Goal: Task Accomplishment & Management: Use online tool/utility

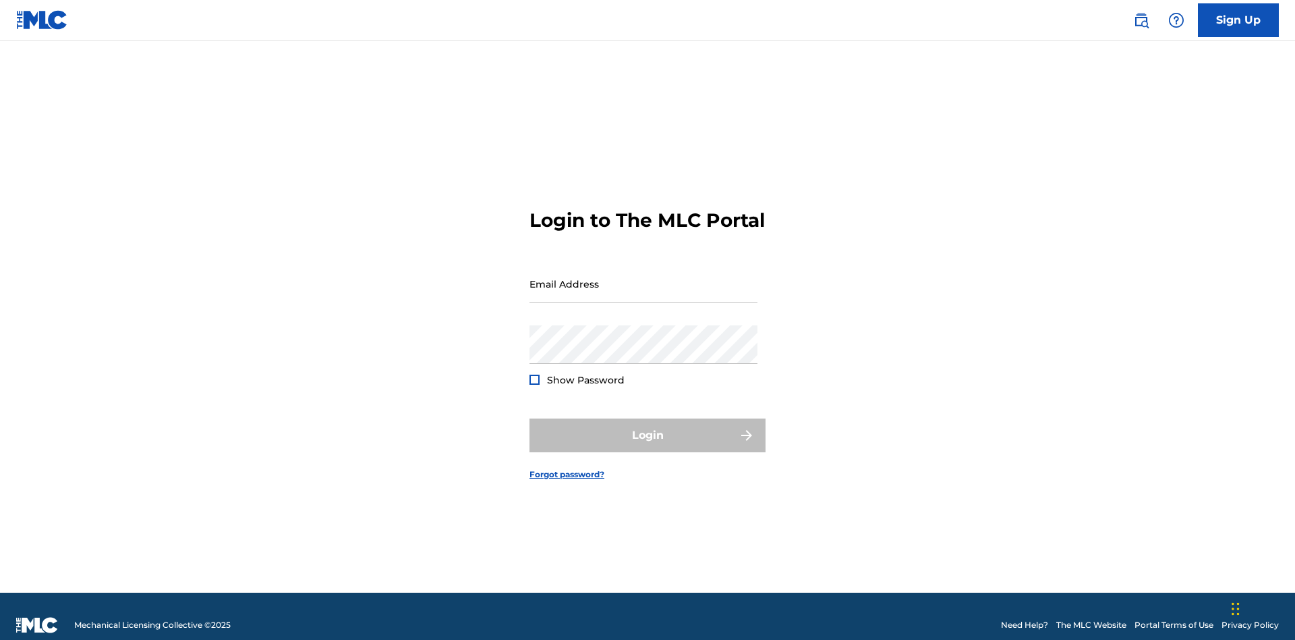
scroll to position [18, 0]
click at [644, 277] on input "Email Address" at bounding box center [644, 283] width 228 height 38
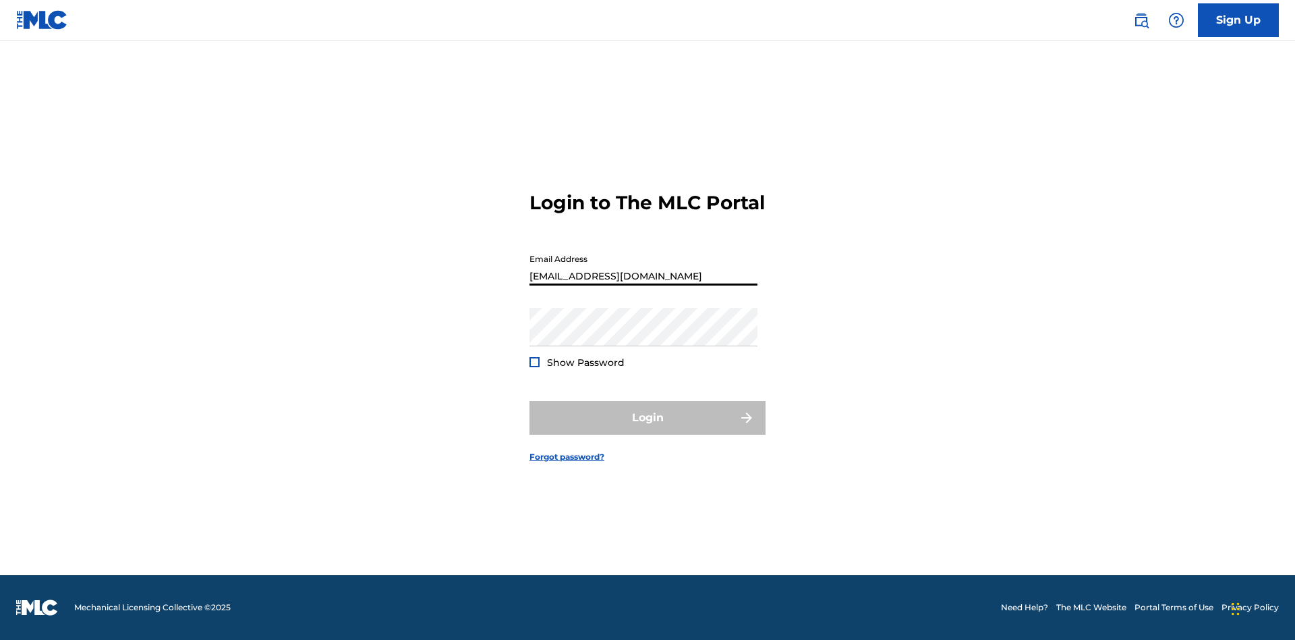
type input "[EMAIL_ADDRESS][DOMAIN_NAME]"
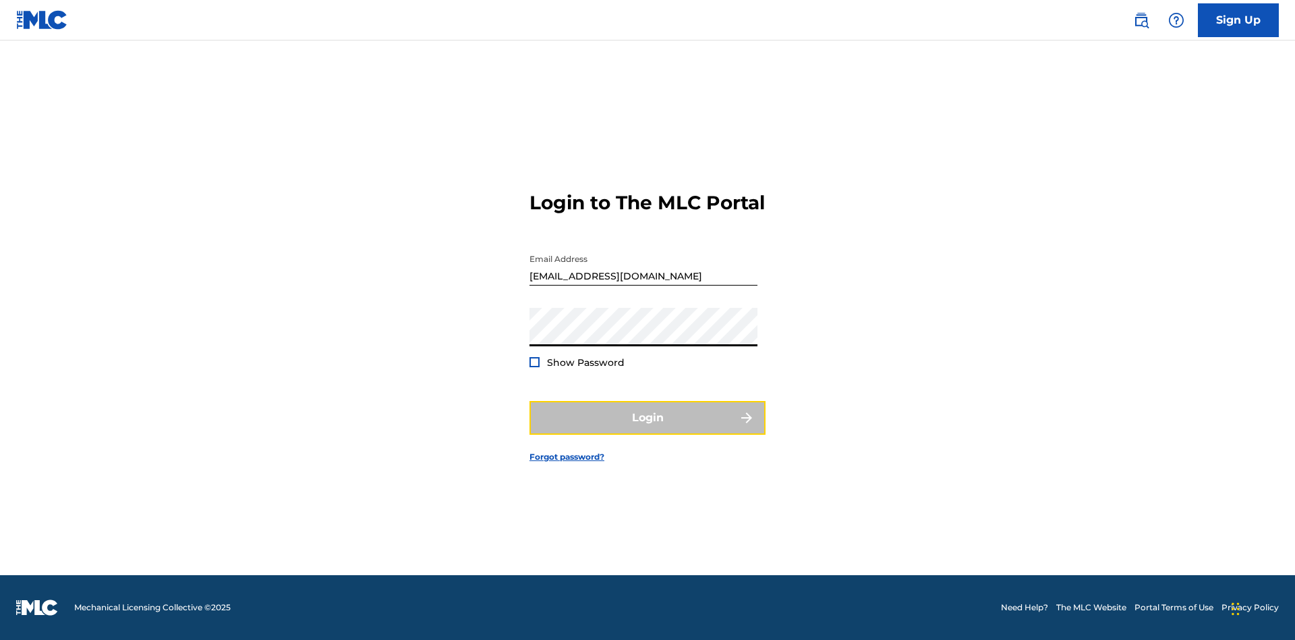
click at [648, 429] on button "Login" at bounding box center [648, 418] width 236 height 34
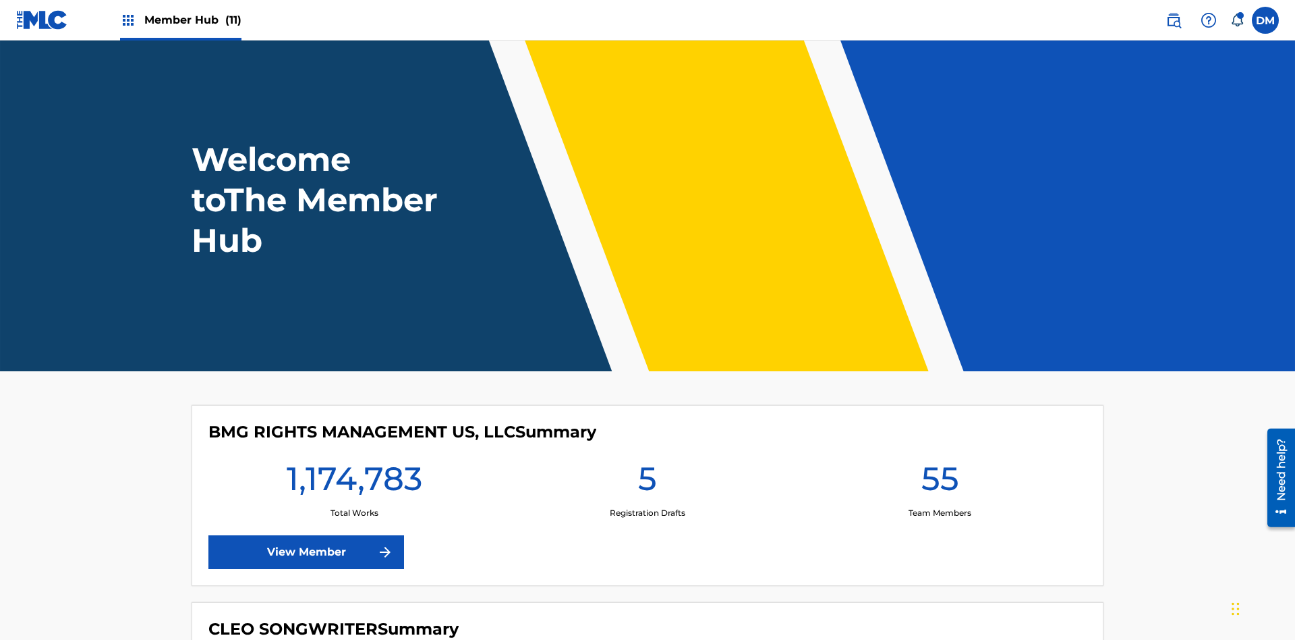
click at [192, 20] on span "Member Hub (11)" at bounding box center [192, 20] width 97 height 16
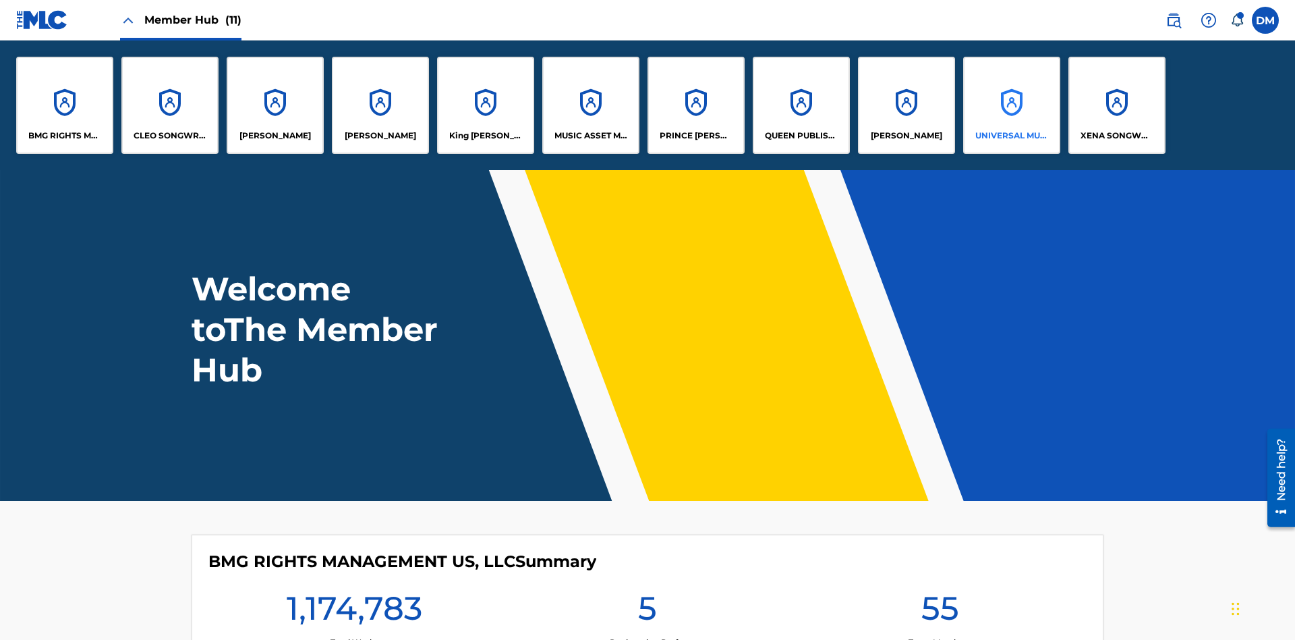
click at [1011, 136] on p "UNIVERSAL MUSIC PUB GROUP" at bounding box center [1013, 136] width 74 height 12
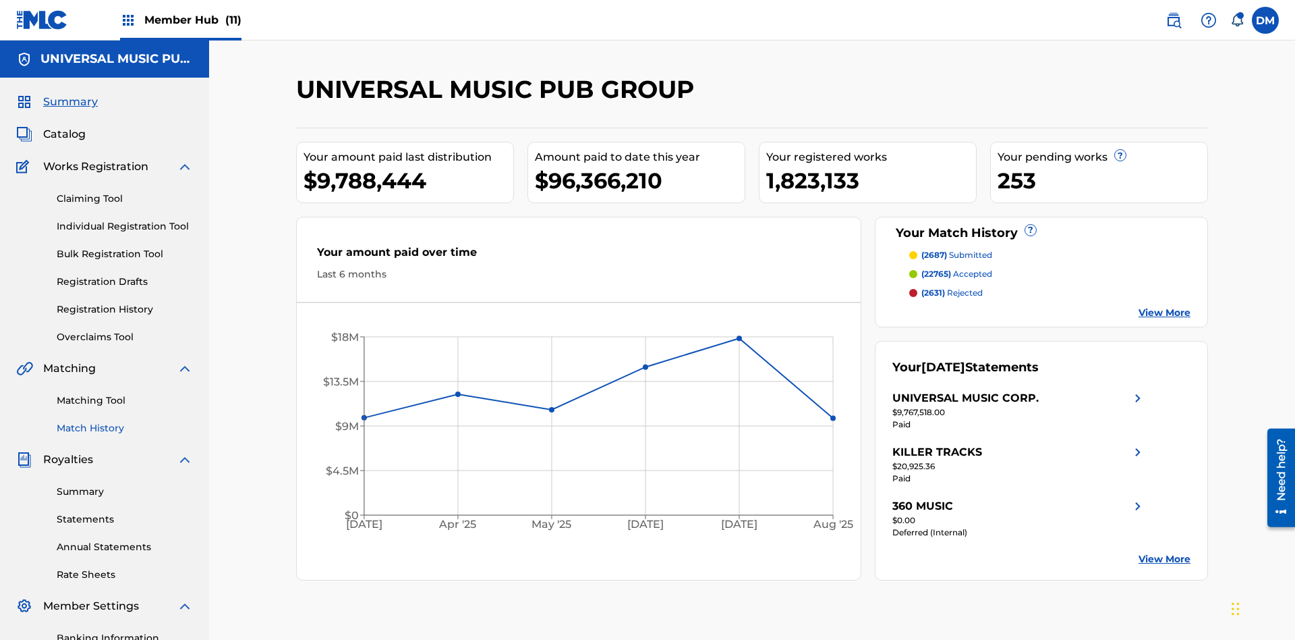
click at [125, 421] on link "Match History" at bounding box center [125, 428] width 136 height 14
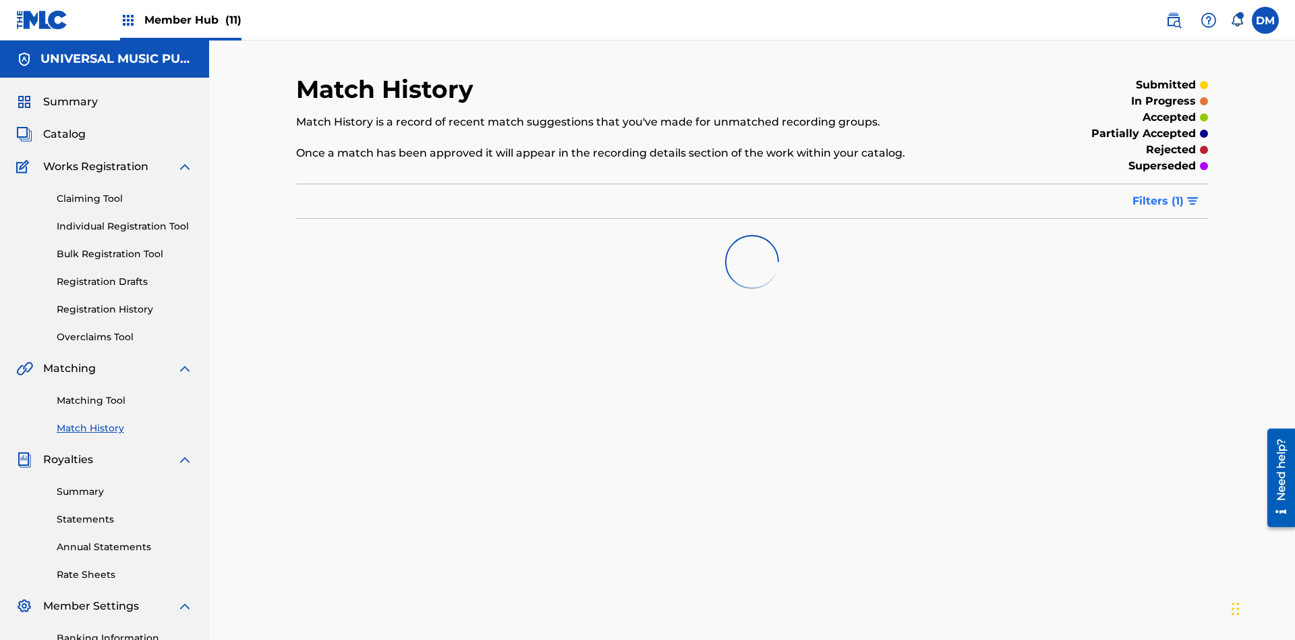
click at [1158, 193] on span "Filters ( 1 )" at bounding box center [1158, 201] width 51 height 16
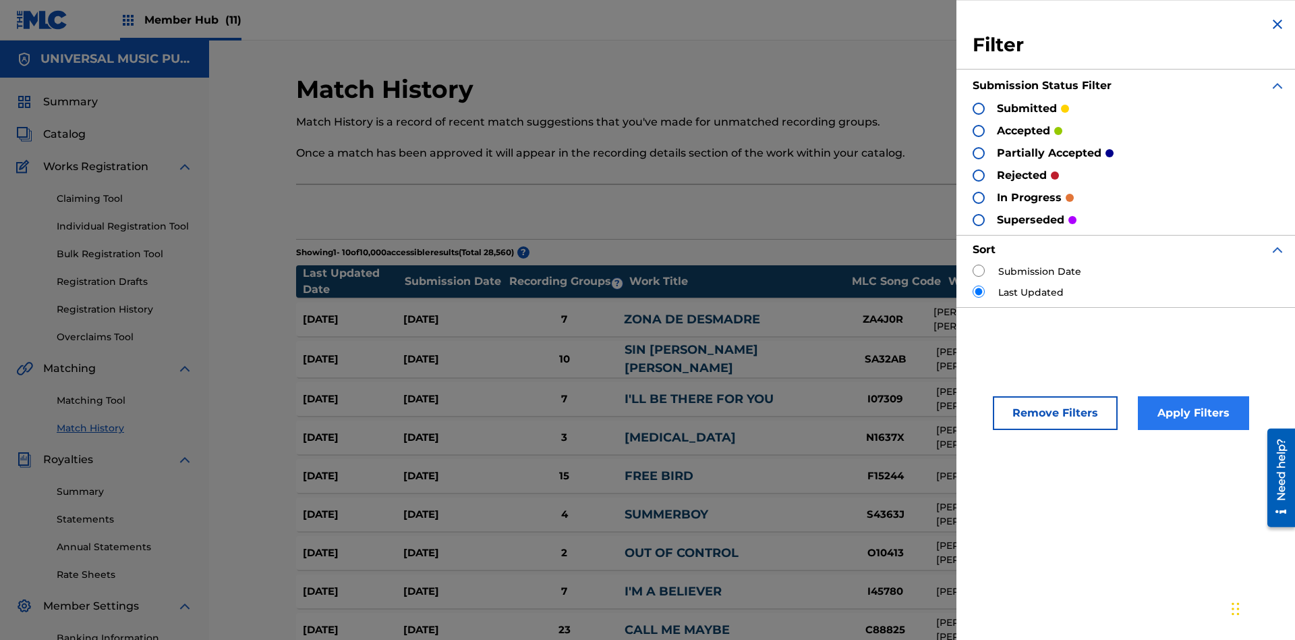
click at [979, 108] on div at bounding box center [979, 109] width 12 height 12
click at [1191, 413] on button "Apply Filters" at bounding box center [1193, 413] width 111 height 34
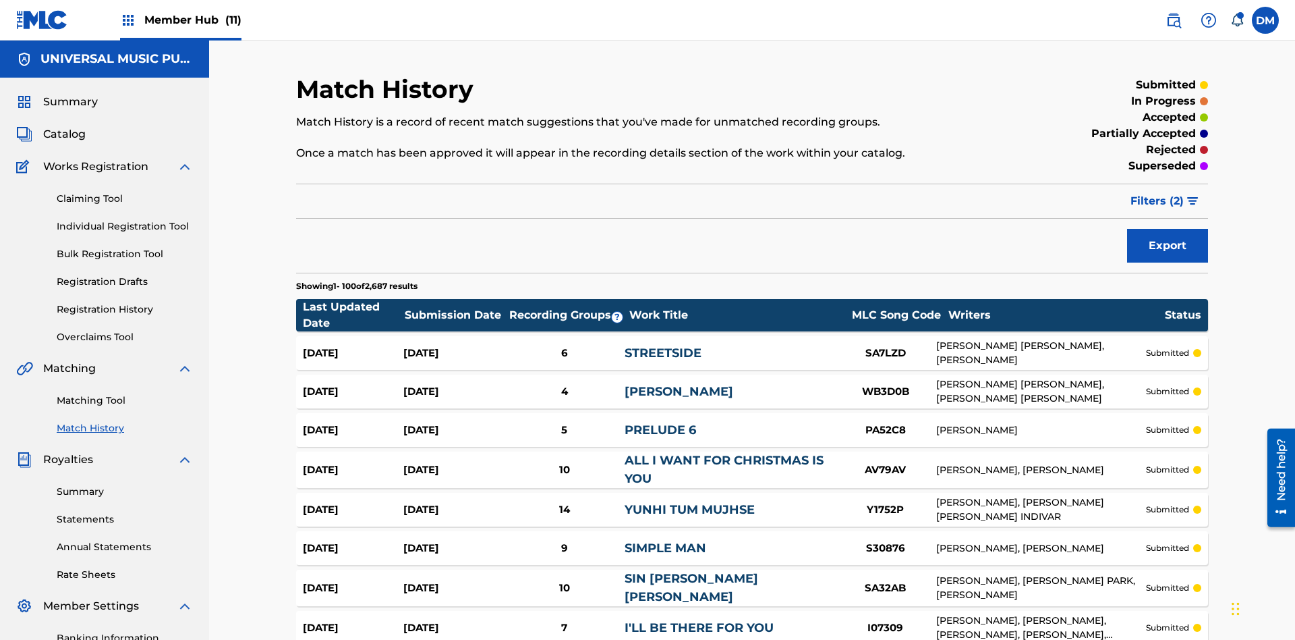
scroll to position [199, 0]
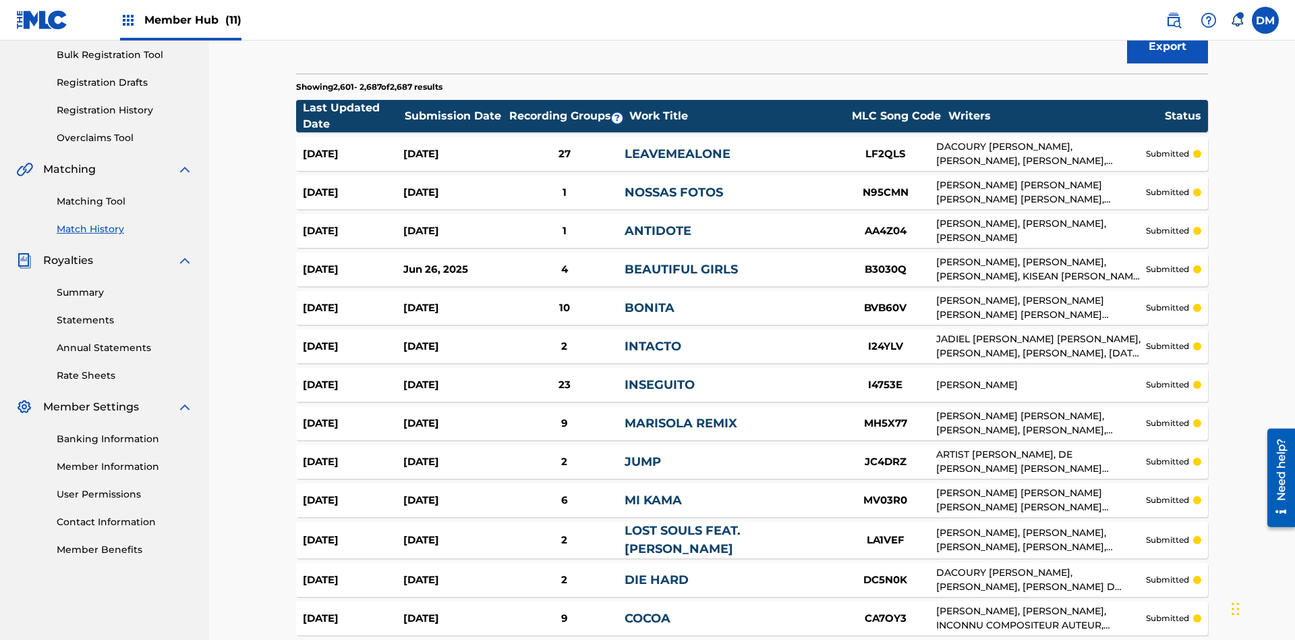
click at [1158, 10] on span "Filters ( 2 )" at bounding box center [1157, 2] width 53 height 16
click at [0, 0] on img at bounding box center [0, 0] width 0 height 0
click at [0, 0] on div at bounding box center [0, 0] width 0 height 0
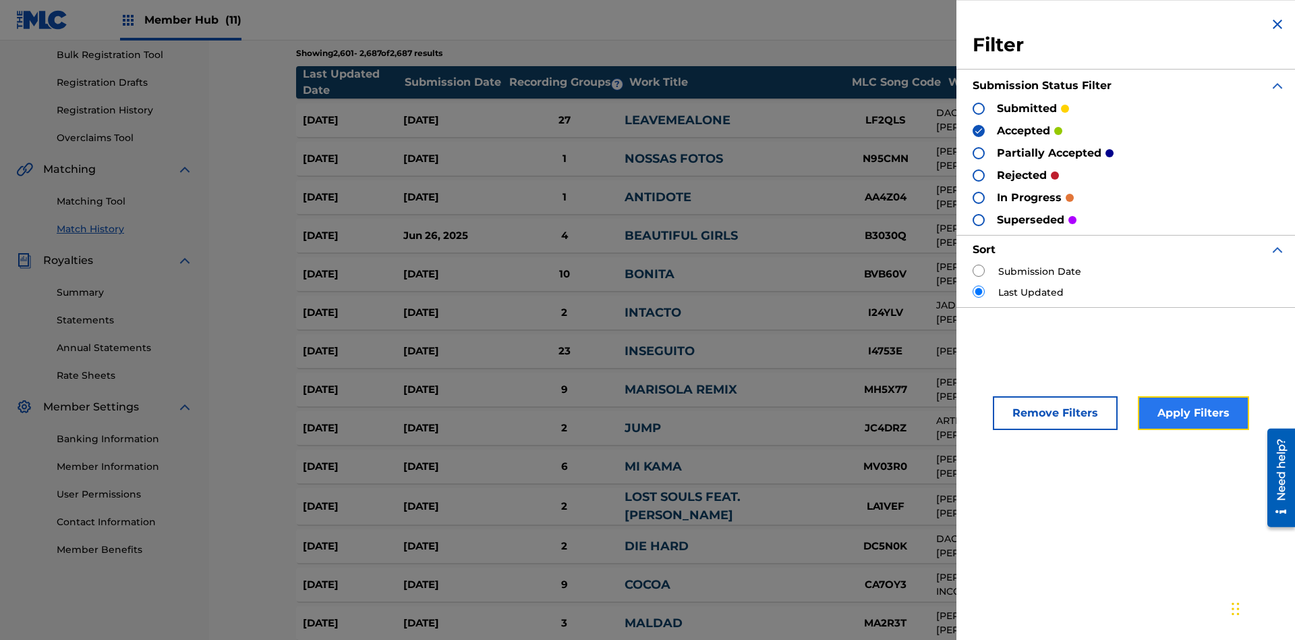
click at [1191, 413] on button "Apply Filters" at bounding box center [1193, 413] width 111 height 34
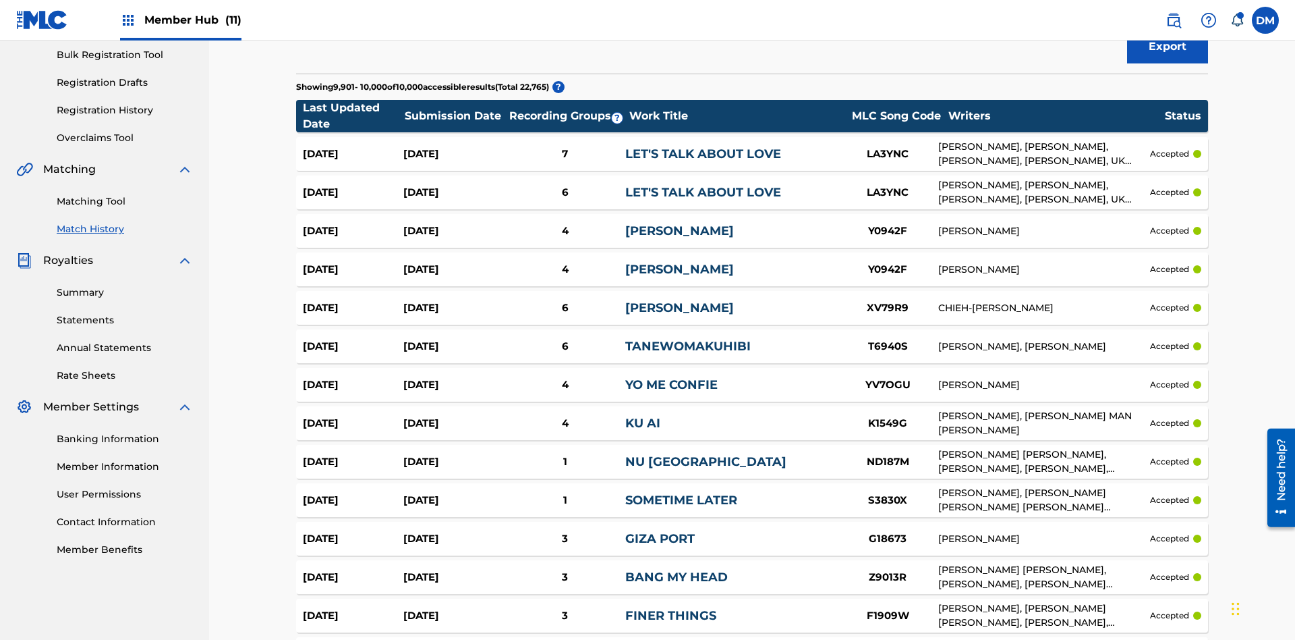
click at [1158, 10] on span "Filters ( 2 )" at bounding box center [1157, 2] width 53 height 16
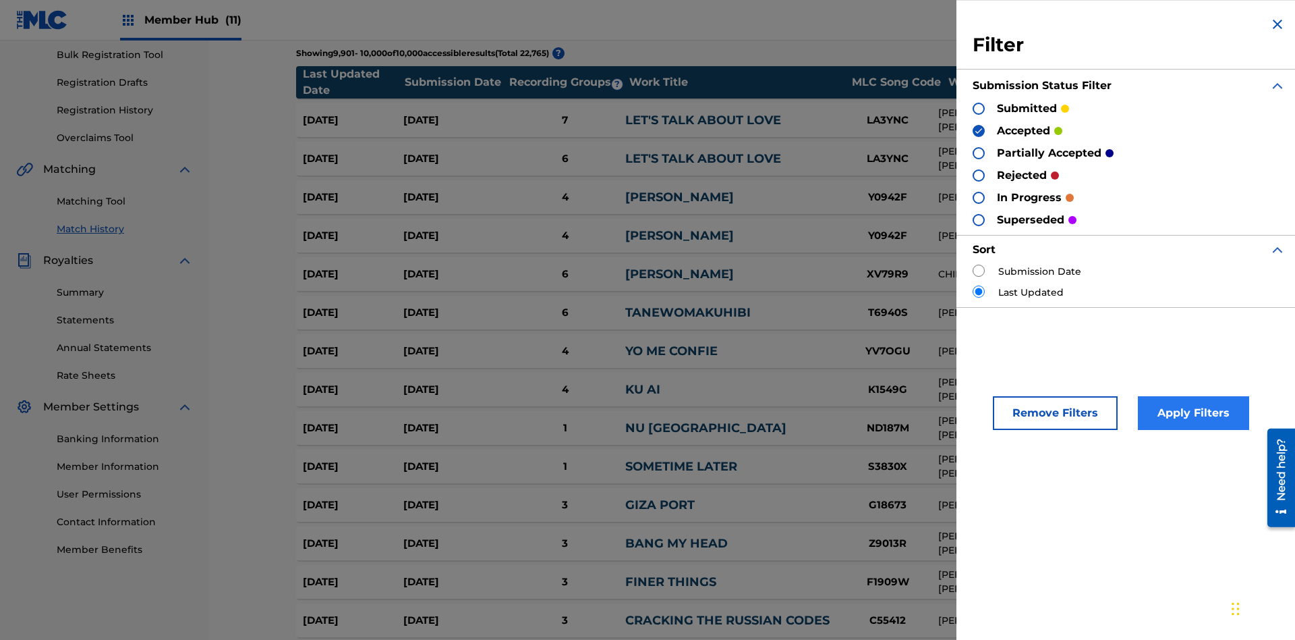
click at [979, 130] on img at bounding box center [978, 130] width 9 height 9
click at [979, 152] on div at bounding box center [979, 153] width 12 height 12
click at [1191, 413] on button "Apply Filters" at bounding box center [1193, 413] width 111 height 34
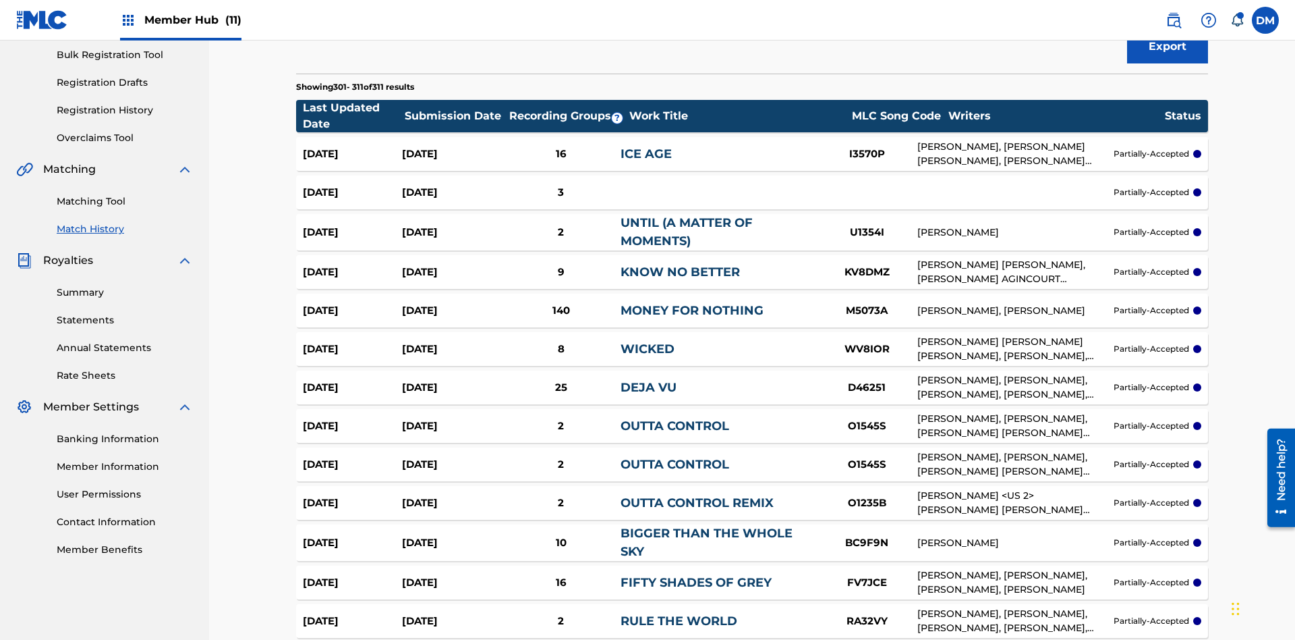
click at [1158, 10] on span "Filters ( 2 )" at bounding box center [1157, 2] width 53 height 16
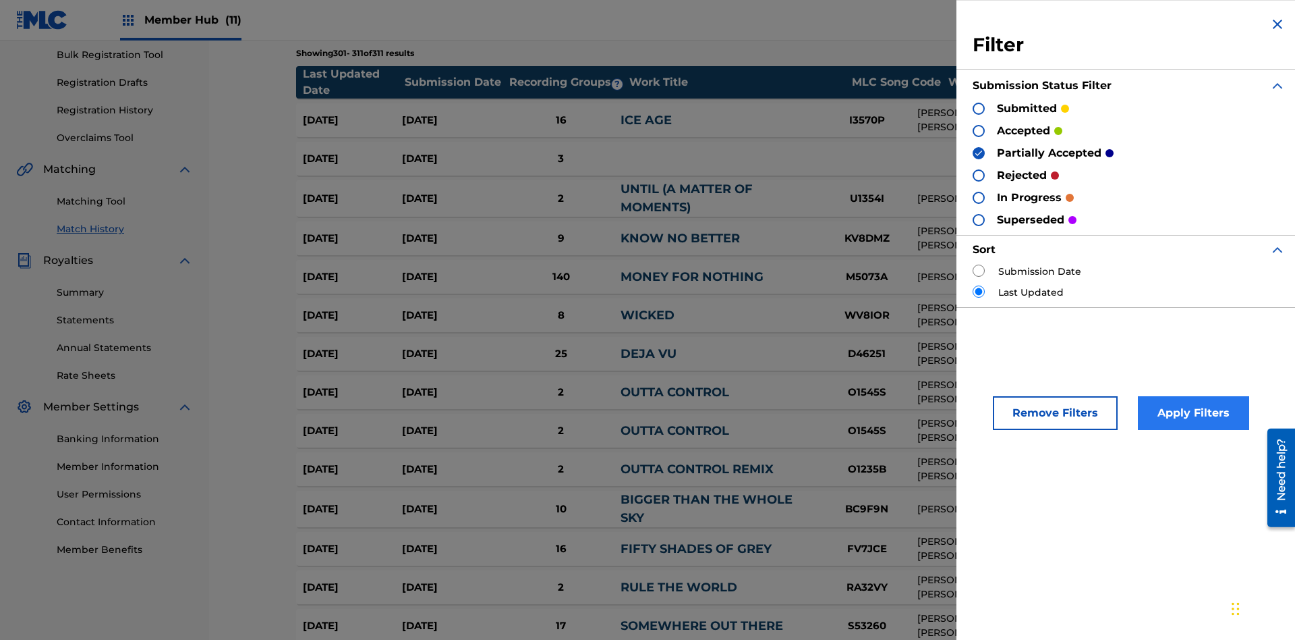
click at [979, 152] on img at bounding box center [978, 152] width 9 height 9
click at [979, 175] on div at bounding box center [979, 175] width 12 height 12
click at [1191, 413] on button "Apply Filters" at bounding box center [1193, 413] width 111 height 34
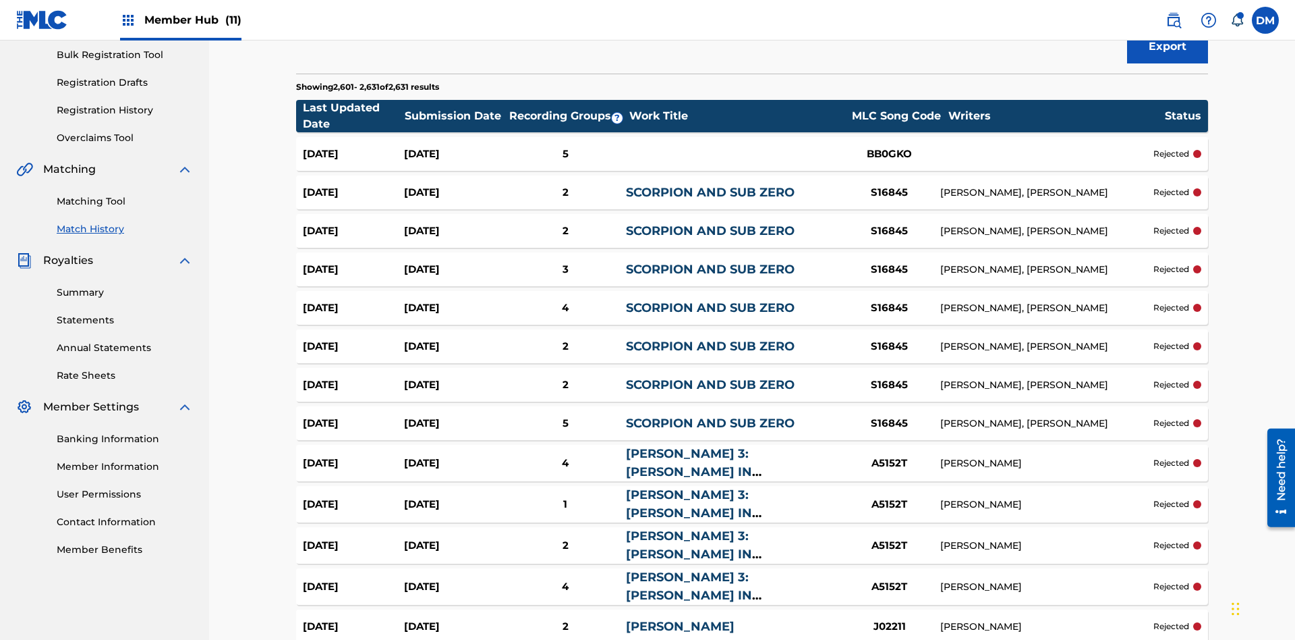
click at [1158, 10] on span "Filters ( 2 )" at bounding box center [1157, 2] width 53 height 16
click at [0, 0] on img at bounding box center [0, 0] width 0 height 0
click at [0, 0] on div at bounding box center [0, 0] width 0 height 0
click at [0, 0] on button "Apply Filters" at bounding box center [0, 0] width 0 height 0
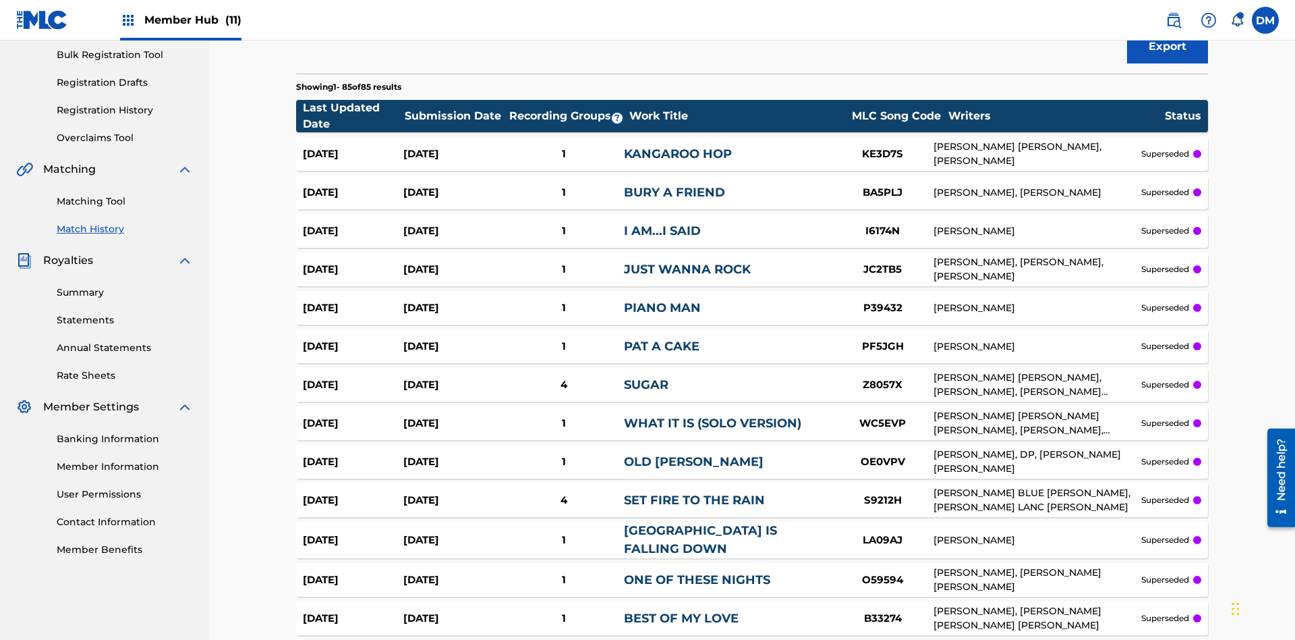
click at [1158, 10] on span "Filters ( 2 )" at bounding box center [1157, 2] width 53 height 16
click at [0, 0] on div at bounding box center [0, 0] width 0 height 0
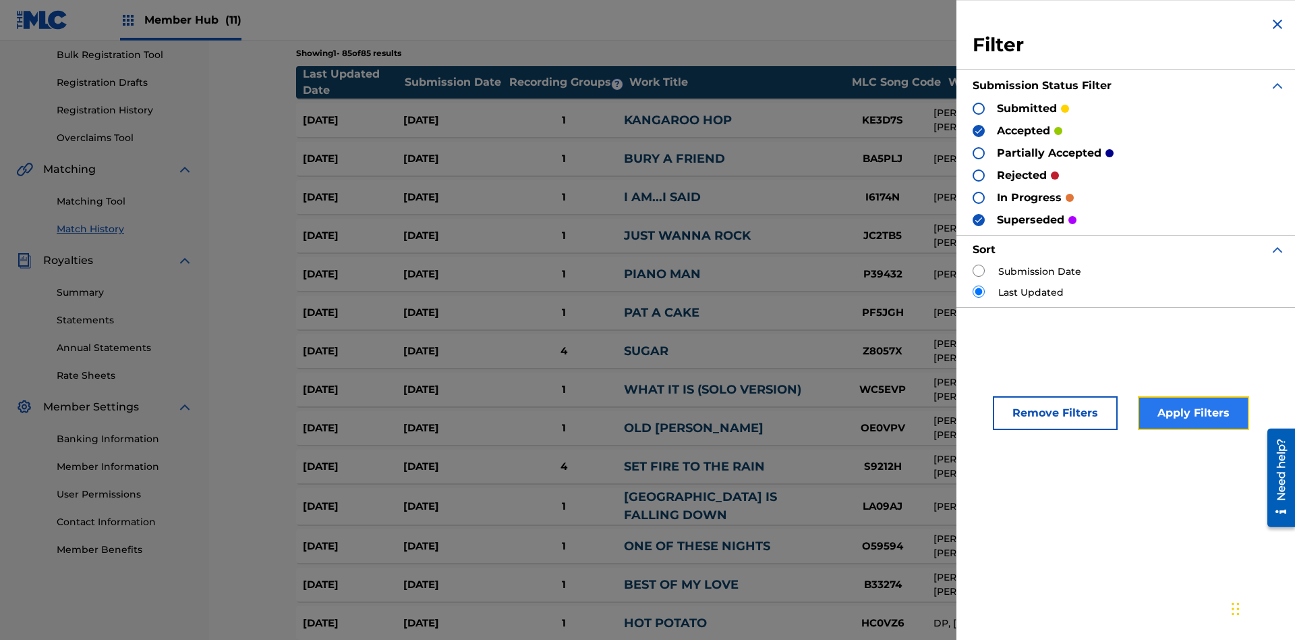
click at [1191, 413] on button "Apply Filters" at bounding box center [1193, 413] width 111 height 34
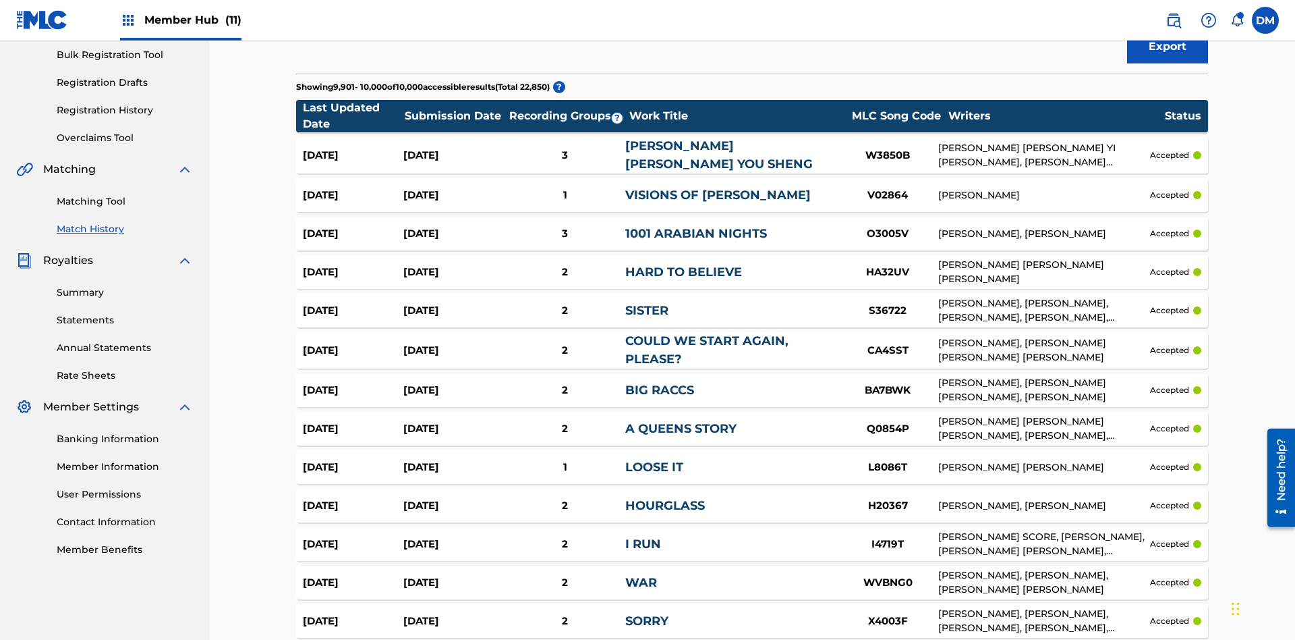
click at [1158, 10] on span "Filters ( 3 )" at bounding box center [1157, 2] width 53 height 16
click at [0, 0] on img at bounding box center [0, 0] width 0 height 0
click at [0, 0] on div at bounding box center [0, 0] width 0 height 0
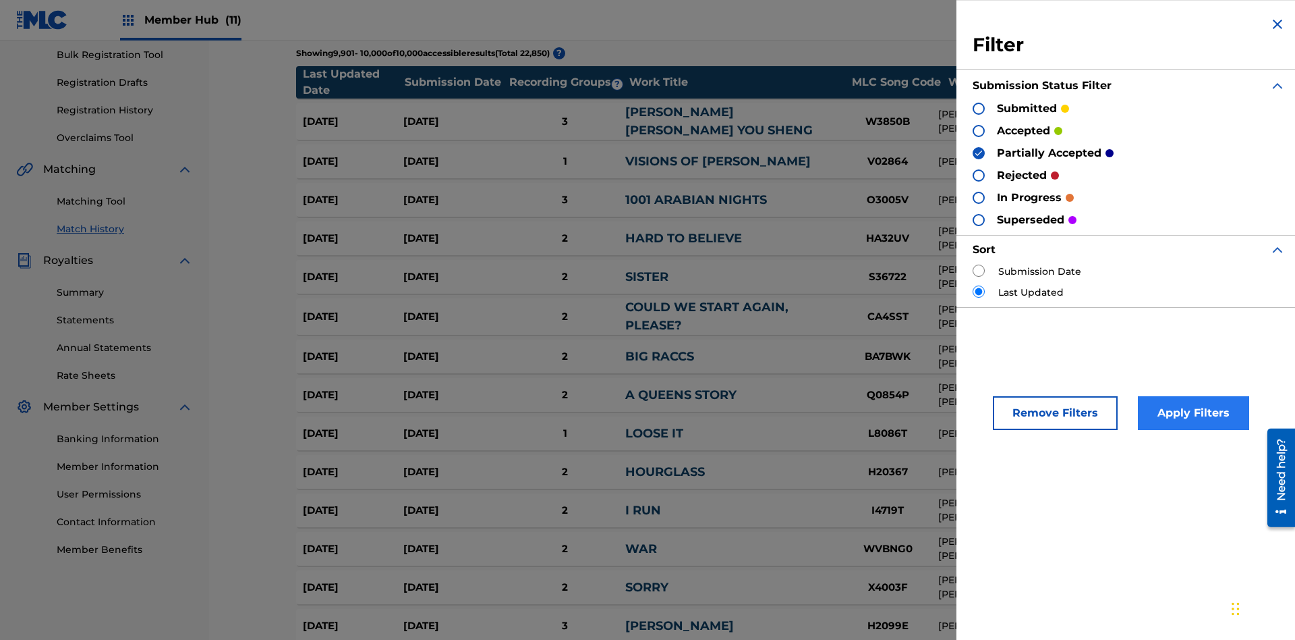
click at [979, 175] on div at bounding box center [979, 175] width 12 height 12
click at [1191, 413] on button "Apply Filters" at bounding box center [1193, 413] width 111 height 34
